Goal: Navigation & Orientation: Find specific page/section

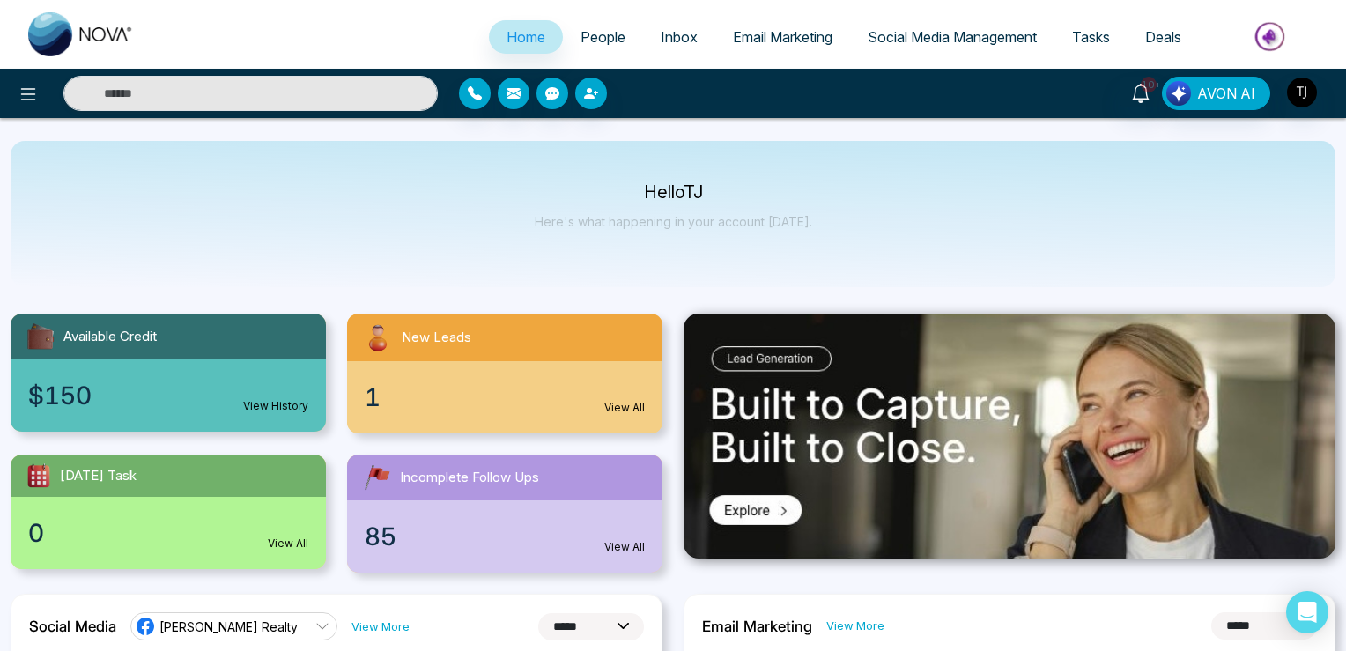
select select "*"
click at [596, 40] on span "People" at bounding box center [603, 37] width 45 height 18
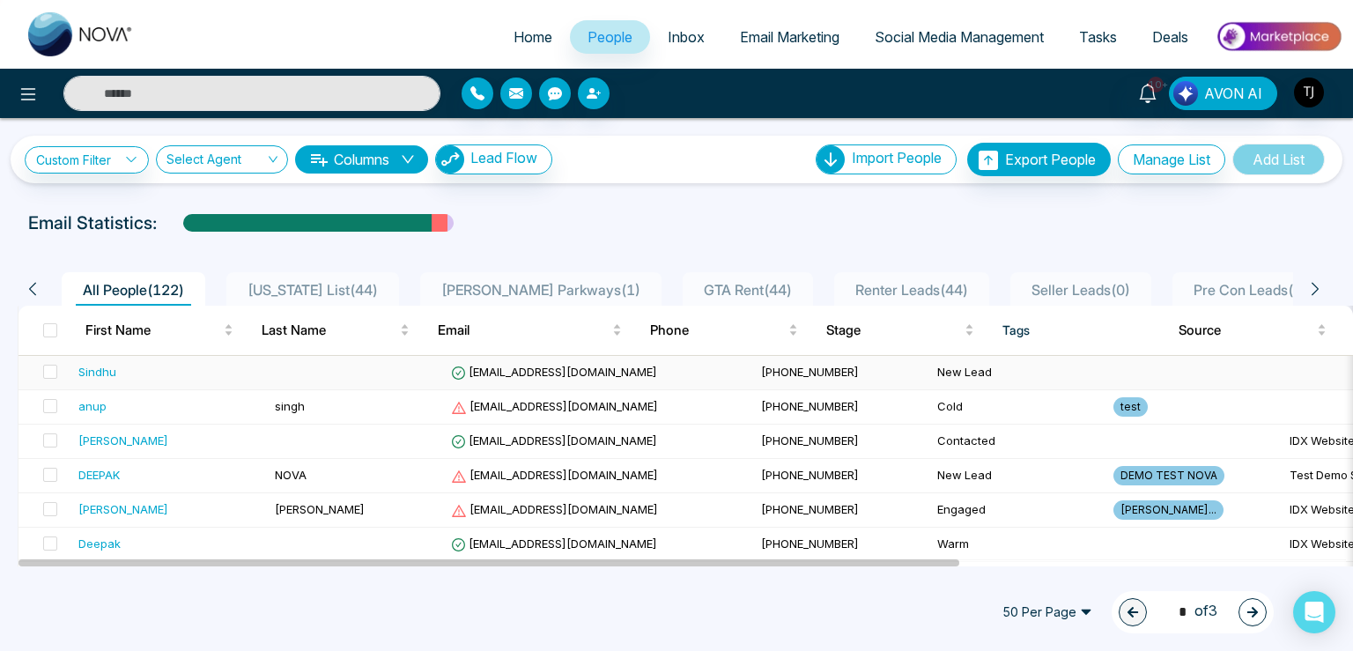
click at [493, 384] on td "[EMAIL_ADDRESS][DOMAIN_NAME]" at bounding box center [599, 373] width 310 height 34
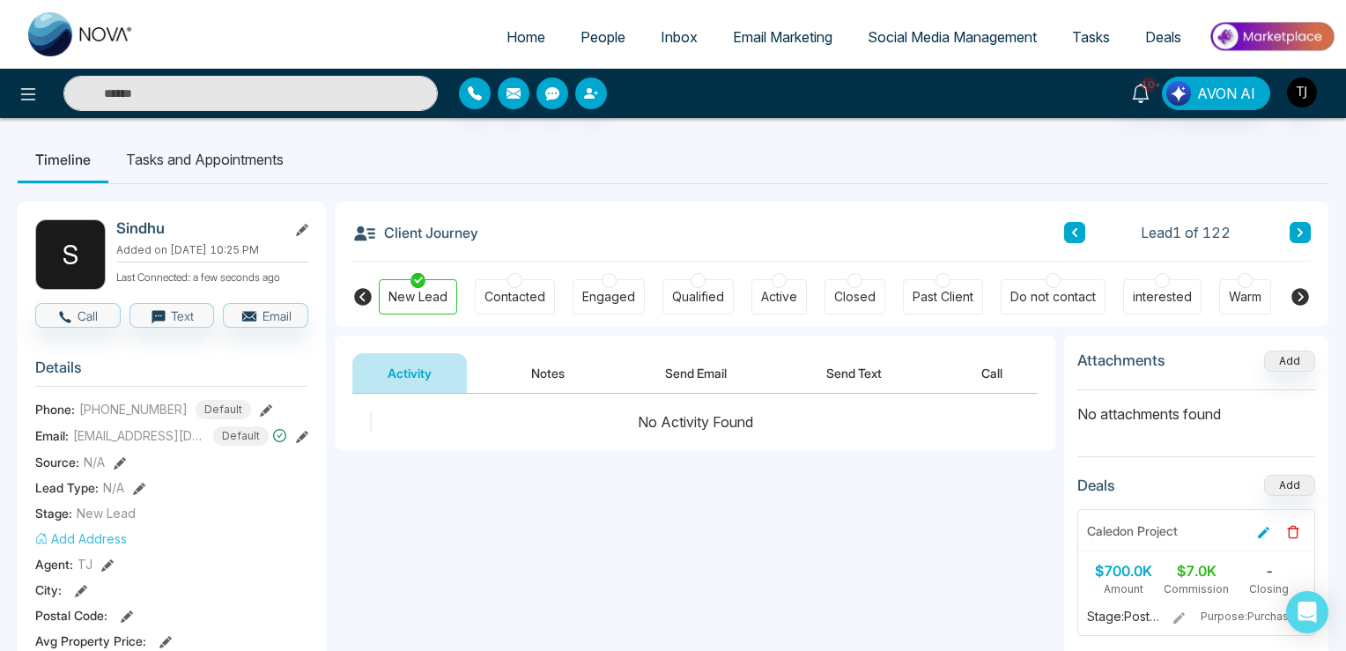
click at [543, 373] on button "Notes" at bounding box center [548, 373] width 104 height 40
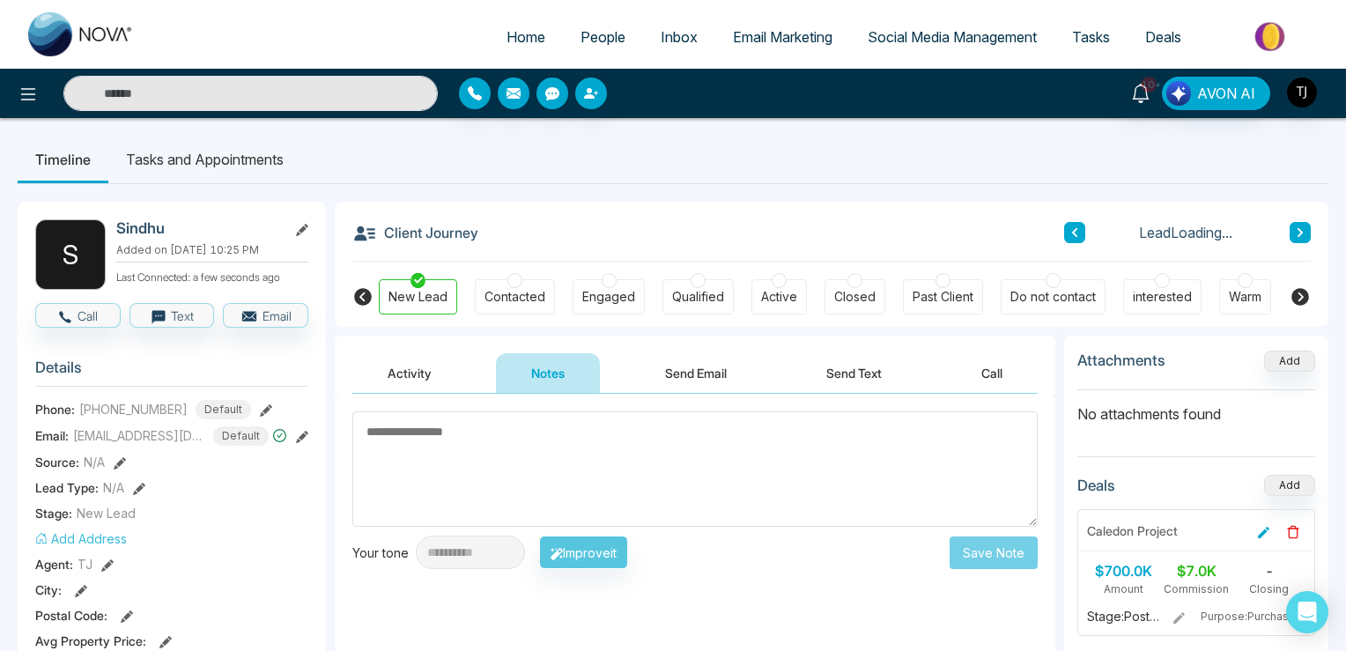
click at [709, 378] on button "Send Email" at bounding box center [696, 373] width 132 height 40
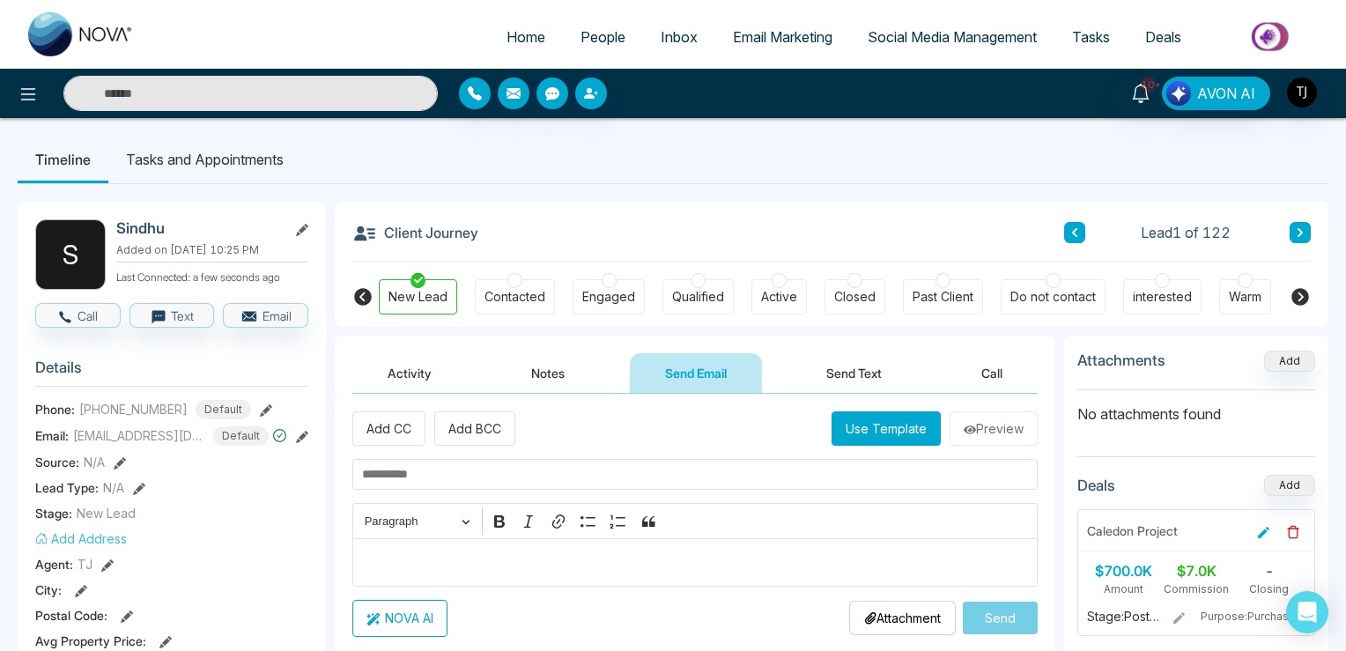
click at [840, 376] on button "Send Text" at bounding box center [854, 373] width 126 height 40
click at [597, 27] on link "People" at bounding box center [603, 36] width 80 height 33
